Goal: Information Seeking & Learning: Learn about a topic

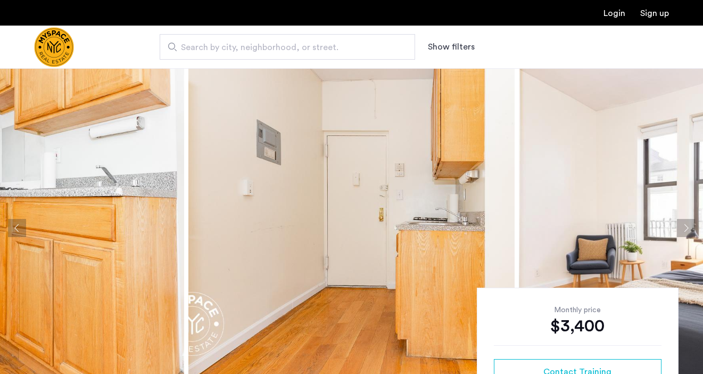
click at [405, 256] on img at bounding box center [351, 227] width 326 height 319
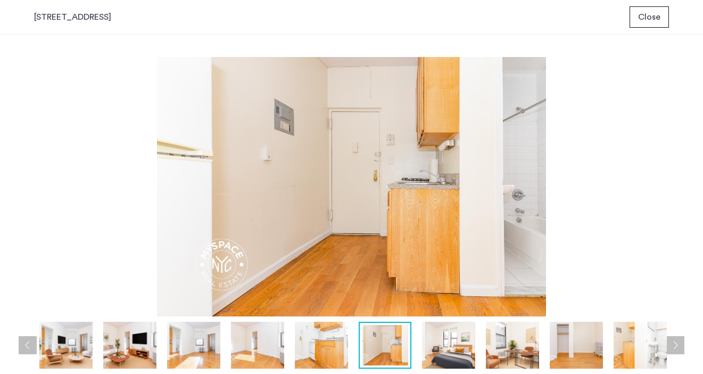
click at [654, 17] on span "Close" at bounding box center [649, 17] width 22 height 13
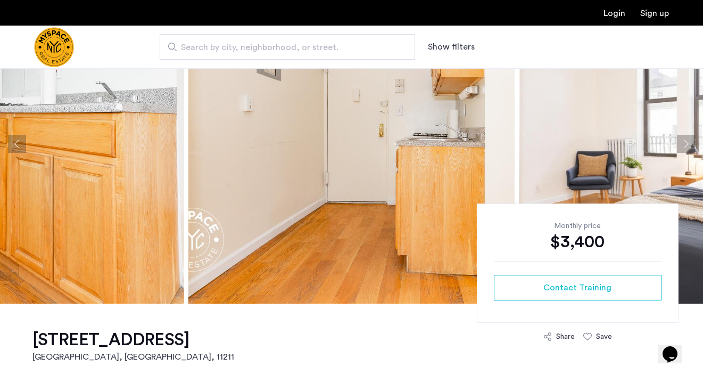
scroll to position [68, 0]
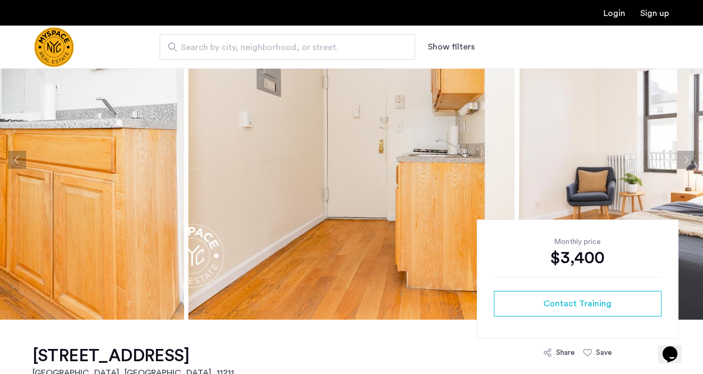
click at [336, 201] on img at bounding box center [351, 159] width 326 height 319
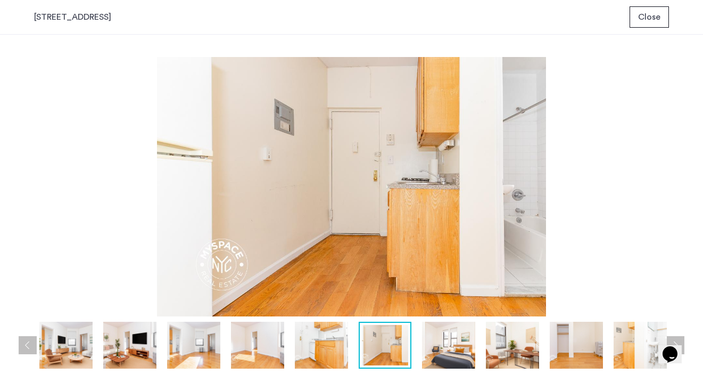
scroll to position [0, 0]
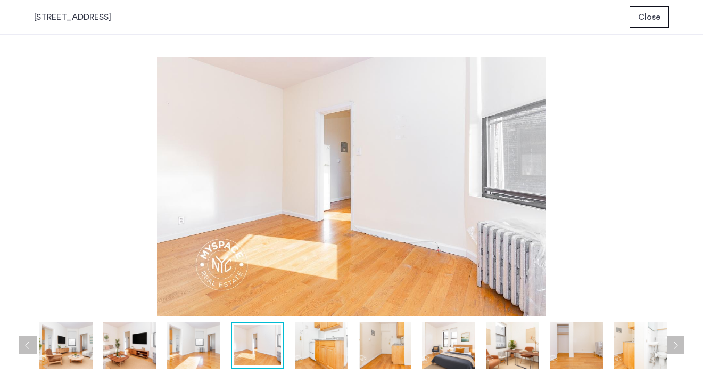
click at [655, 19] on span "Close" at bounding box center [649, 17] width 22 height 13
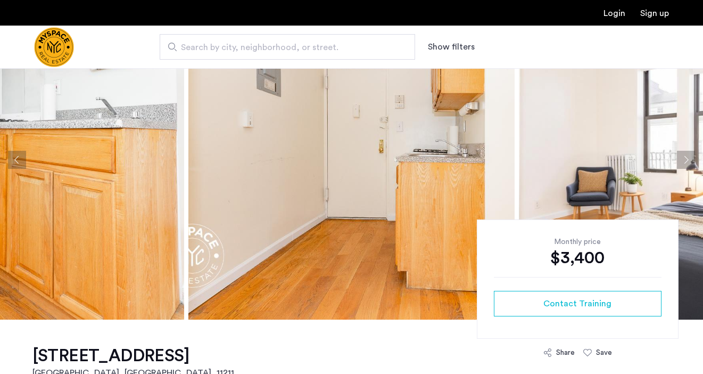
scroll to position [68, 0]
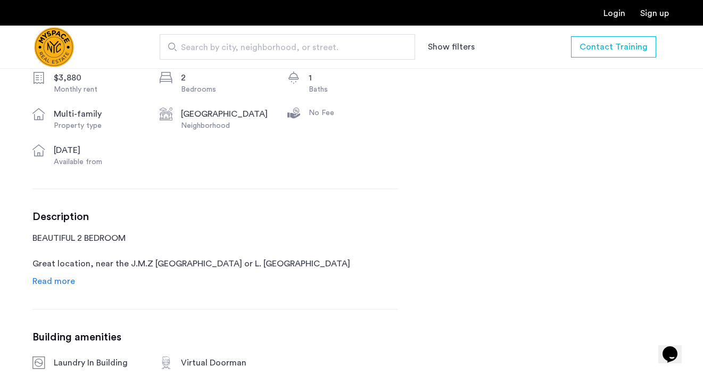
scroll to position [449, 0]
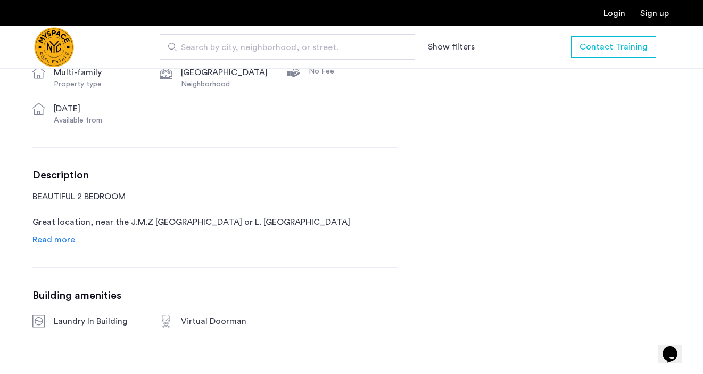
click at [50, 244] on span "Read more" at bounding box center [53, 239] width 43 height 9
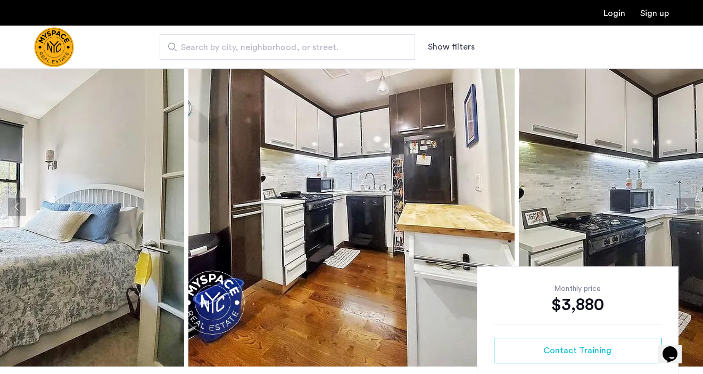
scroll to position [22, 0]
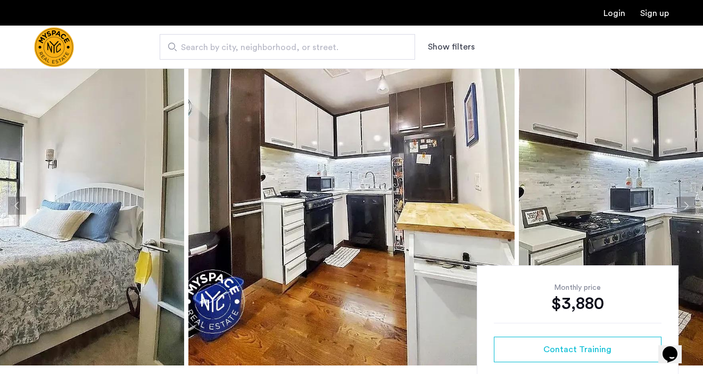
click at [353, 268] on img at bounding box center [351, 205] width 326 height 319
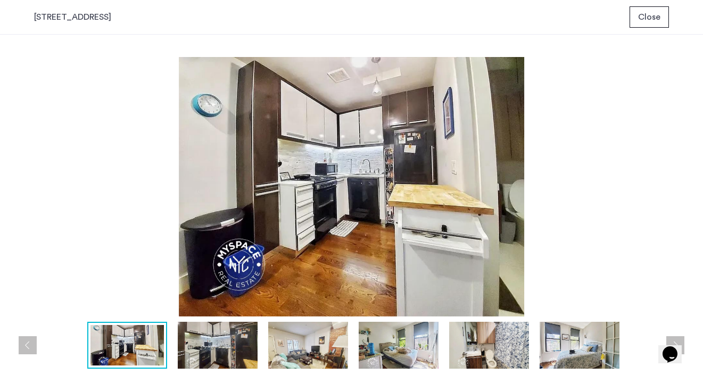
scroll to position [0, 0]
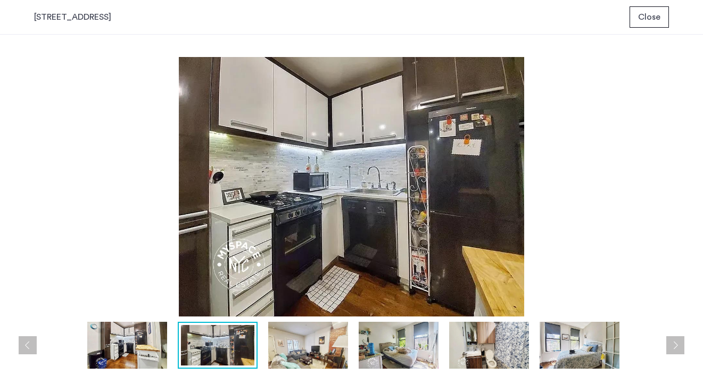
click at [652, 20] on span "Close" at bounding box center [649, 17] width 22 height 13
